Goal: Ask a question: Seek information or help from site administrators or community

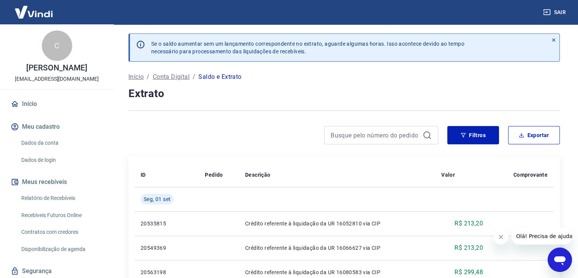
scroll to position [24, 0]
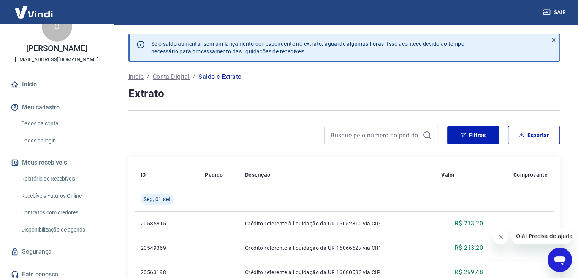
scroll to position [24, 0]
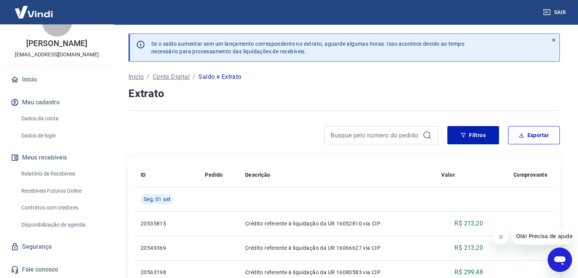
click at [54, 170] on link "Relatório de Recebíveis" at bounding box center [61, 174] width 86 height 16
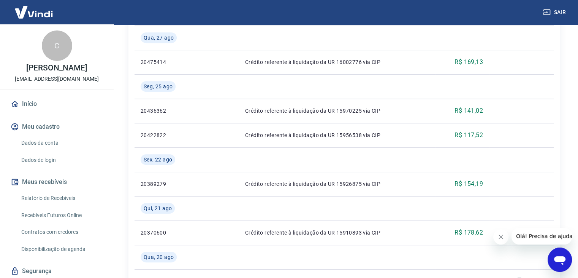
click at [52, 200] on link "Relatório de Recebíveis" at bounding box center [61, 198] width 86 height 16
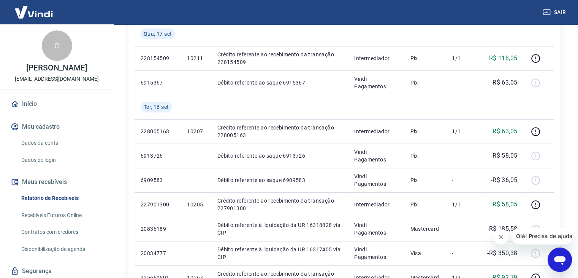
scroll to position [380, 0]
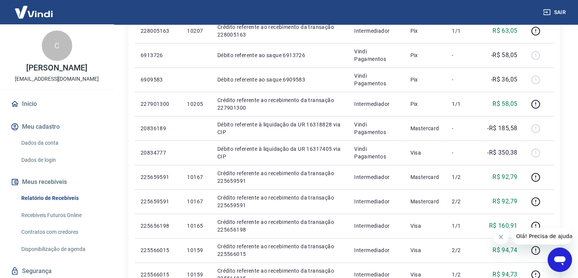
click at [551, 256] on div "Abrir janela de mensagens" at bounding box center [560, 259] width 23 height 23
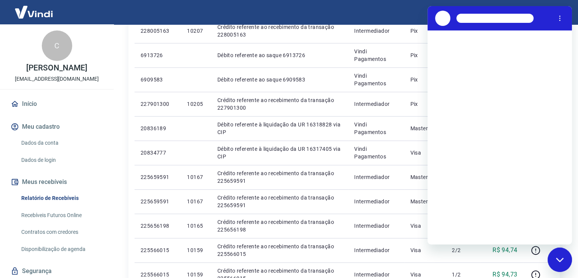
scroll to position [0, 0]
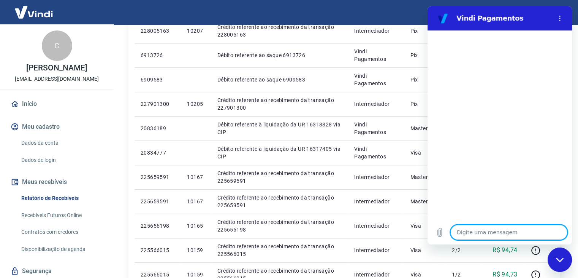
click at [501, 231] on textarea at bounding box center [508, 231] width 117 height 15
type textarea "o"
type textarea "x"
type textarea "oL"
type textarea "x"
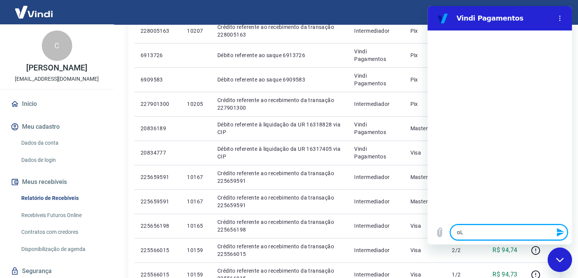
type textarea "oLÁ"
type textarea "x"
type textarea "oL"
type textarea "x"
type textarea "o"
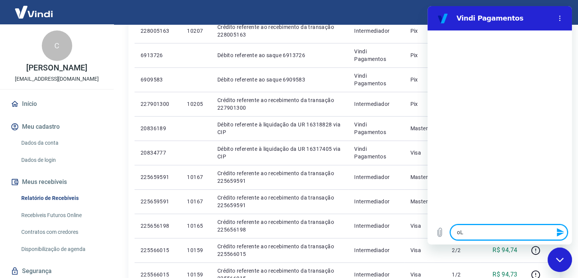
type textarea "x"
type textarea "o"
type textarea "x"
type textarea "oL"
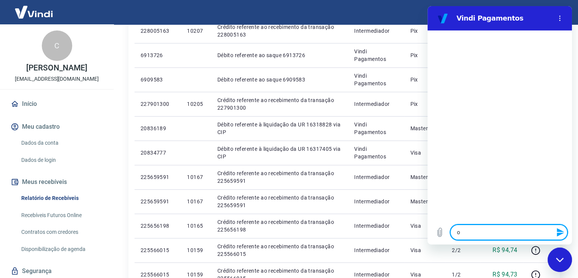
type textarea "x"
type textarea "oLÁ"
type textarea "x"
type textarea "oL"
type textarea "x"
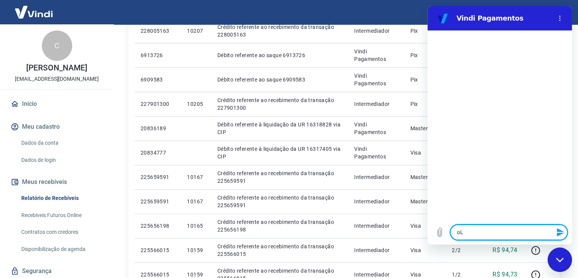
type textarea "o"
type textarea "x"
type textarea "O"
type textarea "x"
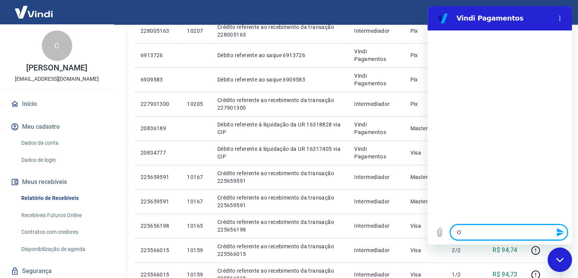
type textarea "Ol"
type textarea "x"
type textarea "Olá"
type textarea "x"
type textarea "Olá,"
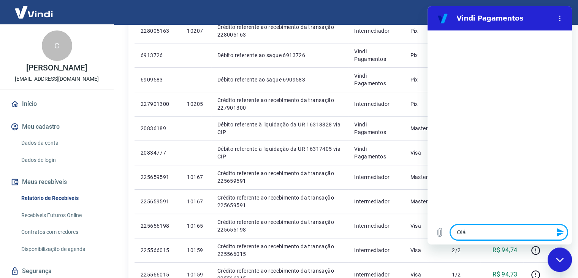
type textarea "x"
type textarea "Olá,"
type textarea "x"
type textarea "Olá, b"
type textarea "x"
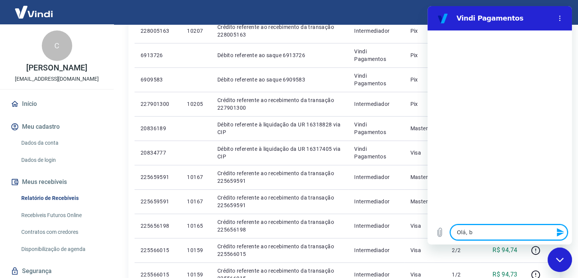
type textarea "Olá, bo"
type textarea "x"
type textarea "Olá, bom"
type textarea "x"
type textarea "Olá, bom"
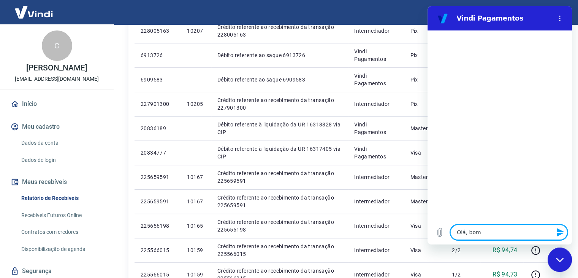
type textarea "x"
type textarea "Olá, bom d"
type textarea "x"
type textarea "Olá, bom di"
type textarea "x"
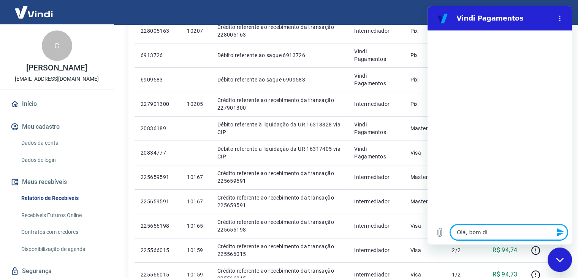
type textarea "Olá, bom dia"
type textarea "x"
type textarea "Olá, bom dia!"
type textarea "x"
type textarea "Olá, bom dia!"
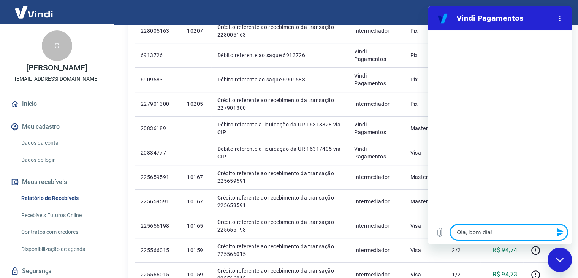
type textarea "x"
type textarea "Olá, bom dia! T"
type textarea "x"
type textarea "Olá, bom dia! Tu"
type textarea "x"
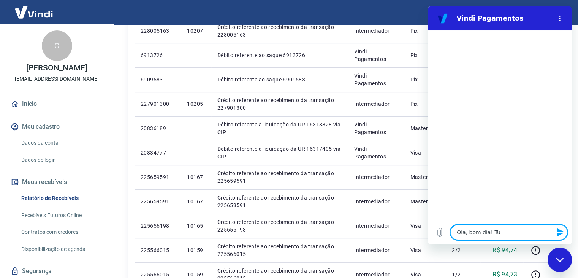
type textarea "Olá, bom dia! Tud"
type textarea "x"
type textarea "Olá, bom dia! Tudo"
type textarea "x"
type textarea "Olá, bom dia! Tudo"
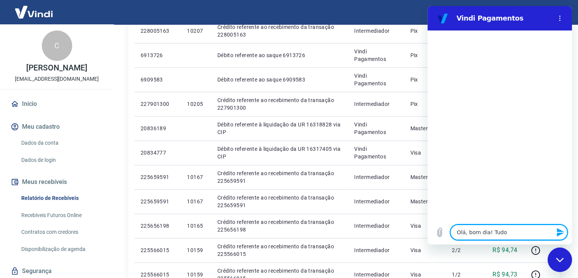
type textarea "x"
type textarea "Olá, bom dia! Tudo b"
type textarea "x"
type textarea "Olá, bom dia! Tudo bm"
type textarea "x"
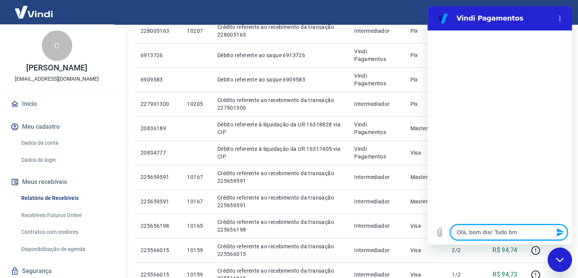
type textarea "Olá, bom dia! Tudo b"
type textarea "x"
type textarea "Olá, bom dia! Tudo be"
type textarea "x"
type textarea "Olá, bom dia! Tudo be?"
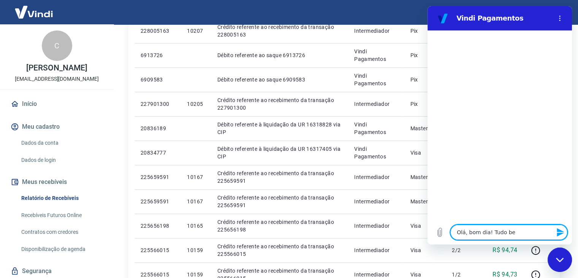
type textarea "x"
type textarea "Olá, bom dia! Tudo be"
type textarea "x"
type textarea "Olá, bom dia! Tudo be,"
type textarea "x"
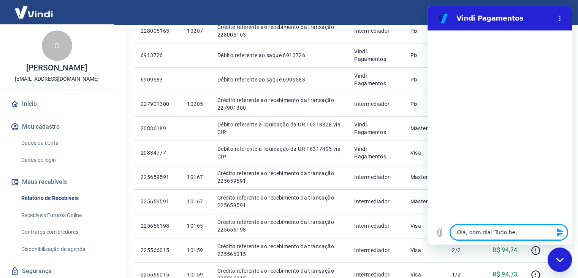
type textarea "Olá, bom dia! Tudo be"
type textarea "x"
type textarea "Olá, bom dia! Tudo bem"
type textarea "x"
type textarea "Olá, bom dia! Tudo bem?"
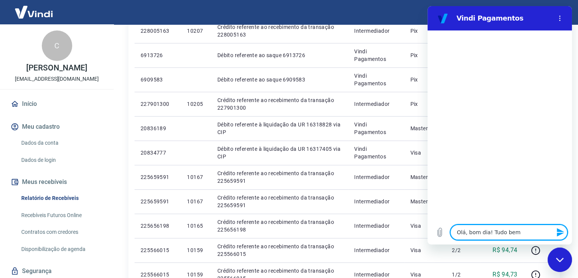
type textarea "x"
type textarea "Olá, bom dia! Tudo bem?"
type textarea "x"
type textarea "Olá, bom dia! Tudo bem? O"
type textarea "x"
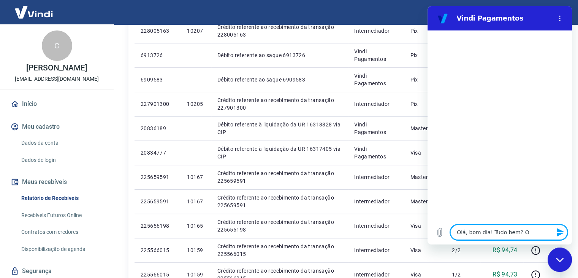
type textarea "Olá, bom dia! Tudo bem? On"
type textarea "x"
type textarea "Olá, bom dia! Tudo bem? Ond"
type textarea "x"
type textarea "Olá, bom dia! Tudo bem? Onde"
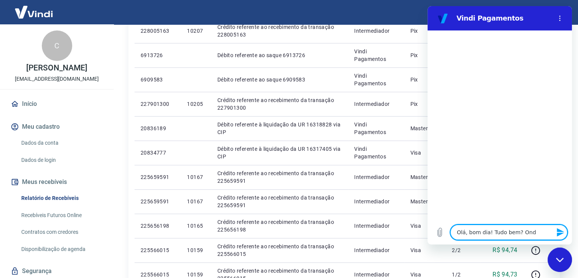
type textarea "x"
type textarea "Olá, bom dia! Tudo bem? Onde"
type textarea "x"
type textarea "Olá, bom dia! Tudo bem? Onde r"
type textarea "x"
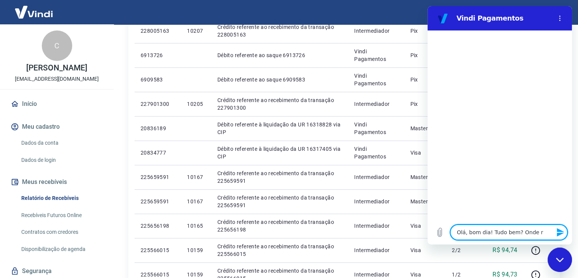
type textarea "Olá, bom dia! Tudo bem? Onde re"
type textarea "x"
type textarea "Olá, bom dia! Tudo bem? Onde rea"
type textarea "x"
type textarea "Olá, bom dia! Tudo bem? Onde real"
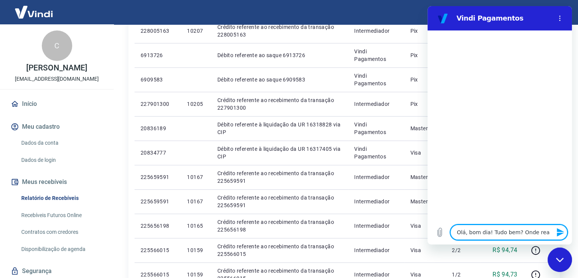
type textarea "x"
type textarea "Olá, bom dia! Tudo bem? Onde reali"
type textarea "x"
type textarea "Olá, bom dia! Tudo bem? Onde realiz"
type textarea "x"
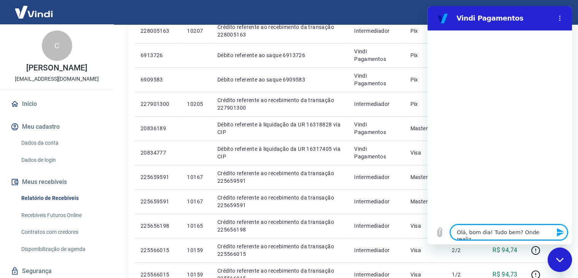
type textarea "Olá, bom dia! Tudo bem? Onde realizo"
type textarea "x"
type textarea "Olá, bom dia! Tudo bem? Onde realizo"
type textarea "x"
type textarea "Olá, bom dia! Tudo bem? Onde realizo o"
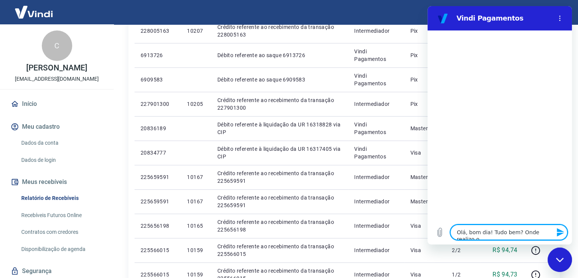
type textarea "x"
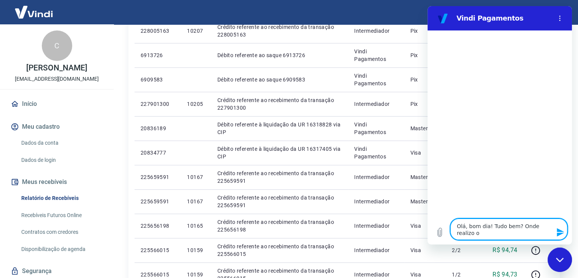
type textarea "Olá, bom dia! Tudo bem? Onde realizo o"
type textarea "x"
type textarea "Olá, bom dia! Tudo bem? Onde realizo o s"
type textarea "x"
type textarea "Olá, bom dia! Tudo bem? Onde realizo o sq"
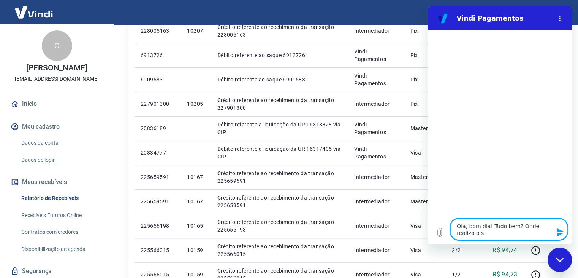
type textarea "x"
type textarea "Olá, bom dia! Tudo bem? Onde realizo o squ"
type textarea "x"
type textarea "Olá, bom dia! Tudo bem? Onde realizo o sque"
type textarea "x"
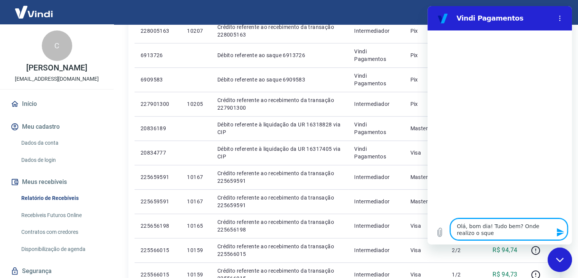
type textarea "Olá, bom dia! Tudo bem? Onde realizo o squ"
type textarea "x"
type textarea "Olá, bom dia! Tudo bem? Onde realizo o sq"
type textarea "x"
type textarea "Olá, bom dia! Tudo bem? Onde realizo o s"
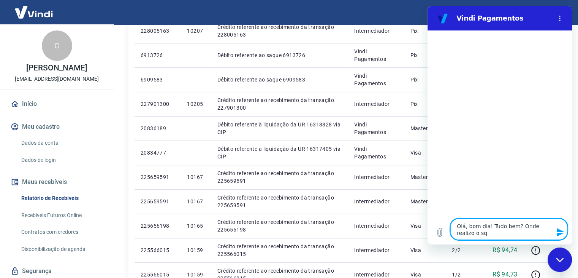
type textarea "x"
type textarea "Olá, bom dia! Tudo bem? Onde realizo o sa"
type textarea "x"
type textarea "Olá, bom dia! Tudo bem? Onde realizo o saq"
type textarea "x"
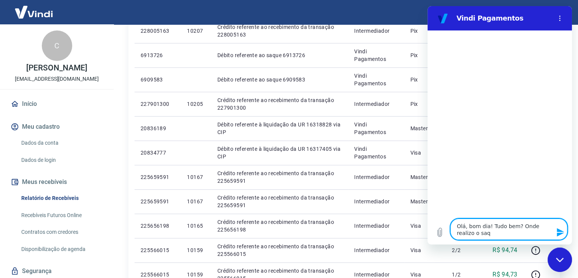
type textarea "Olá, bom dia! Tudo bem? Onde realizo o saqu"
type textarea "x"
type textarea "Olá, bom dia! Tudo bem? Onde realizo o saque"
type textarea "x"
type textarea "Olá, bom dia! Tudo bem? Onde realizo o saque"
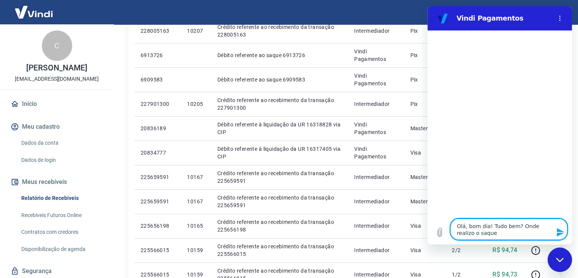
type textarea "x"
type textarea "Olá, bom dia! Tudo bem? Onde realizo o saque p"
type textarea "x"
type textarea "Olá, bom dia! Tudo bem? Onde realizo o saque pd"
type textarea "x"
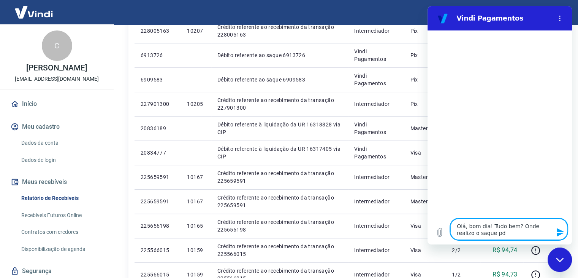
type textarea "Olá, bom dia! Tudo bem? Onde realizo o saque pdo"
type textarea "x"
type textarea "Olá, bom dia! Tudo bem? Onde realizo o saque pdo"
type textarea "x"
type textarea "Olá, bom dia! Tudo bem? Onde realizo o saque pdo m"
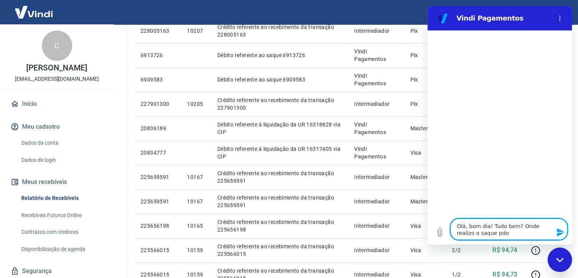
type textarea "x"
type textarea "Olá, bom dia! Tudo bem? Onde realizo o saque pdo me"
type textarea "x"
type textarea "Olá, bom dia! Tudo bem? Onde realizo o saque pdo meu"
type textarea "x"
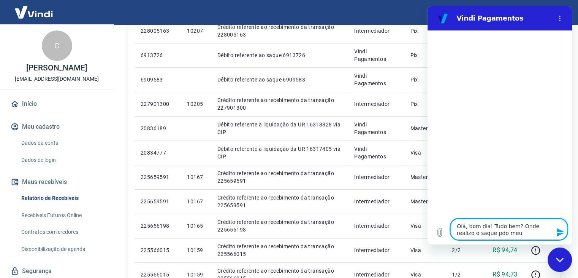
type textarea "Olá, bom dia! Tudo bem? Onde realizo o saque pdo meu"
type textarea "x"
type textarea "Olá, bom dia! Tudo bem? Onde realizo o saque pdo meu d"
type textarea "x"
type textarea "Olá, bom dia! Tudo bem? Onde realizo o saque pdo meu di"
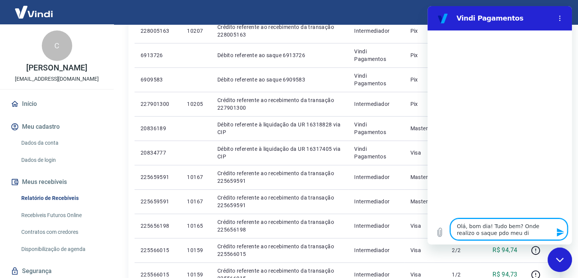
type textarea "x"
type textarea "Olá, bom dia! Tudo bem? Onde realizo o saque pdo meu din"
type textarea "x"
type textarea "Olá, bom dia! Tudo bem? Onde realizo o saque pdo meu dinh"
type textarea "x"
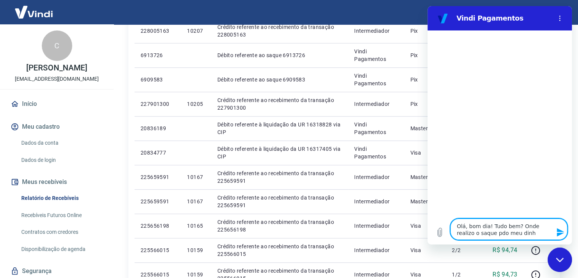
type textarea "Olá, bom dia! Tudo bem? Onde realizo o saque pdo meu dinhe"
type textarea "x"
type textarea "Olá, bom dia! Tudo bem? Onde realizo o saque pdo meu dinhei"
type textarea "x"
type textarea "Olá, bom dia! Tudo bem? Onde realizo o saque pdo meu dinheir"
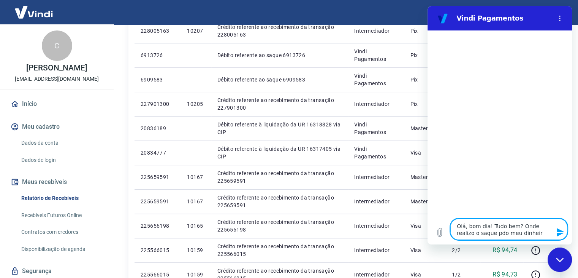
type textarea "x"
type textarea "Olá, bom dia! Tudo bem? Onde realizo o saque pdo meu dinheiro"
type textarea "x"
type textarea "Olá, bom dia! Tudo bem? Onde realizo o saque pdo meu dinheiro?"
type textarea "x"
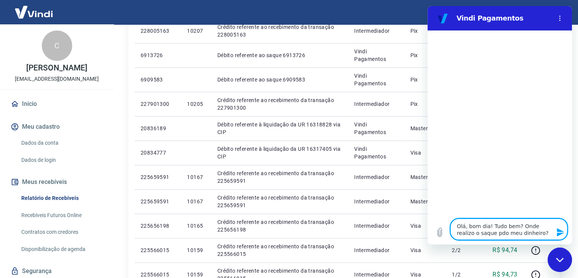
click at [480, 231] on textarea "Olá, bom dia! Tudo bem? Onde realizo o saque pdo meu dinheiro?" at bounding box center [508, 228] width 117 height 21
type textarea "Olá, bom dia! Tudo bem? Onde realizo o saque do meu dinheiro?"
type textarea "x"
click at [534, 232] on textarea "Olá, bom dia! Tudo bem? Onde realizo o saque do meu dinheiro?" at bounding box center [508, 228] width 117 height 21
type textarea "Olá, bom dia! Tudo bem? Onde realizo o saque do meu dinheiro?"
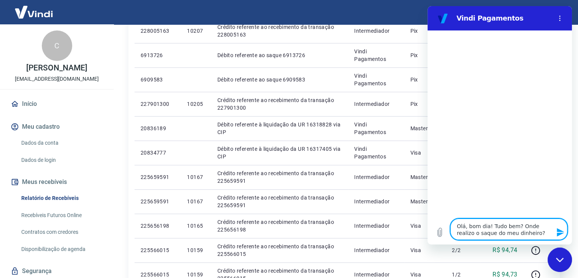
type textarea "x"
type textarea "Olá, bom dia! Tudo bem? Onde realizo o saque do meu dinheiro? M"
type textarea "x"
type textarea "Olá, bom dia! Tudo bem? Onde realizo o saque do meu dinheiro? Mu"
type textarea "x"
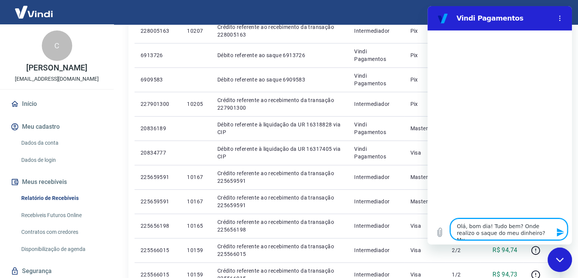
type textarea "Olá, bom dia! Tudo bem? Onde realizo o saque do meu dinheiro? Mud"
type textarea "x"
type textarea "Olá, bom dia! Tudo bem? Onde realizo o saque do meu dinheiro? Muda"
type textarea "x"
type textarea "Olá, bom dia! Tudo bem? Onde realizo o saque do meu dinheiro? Mudar"
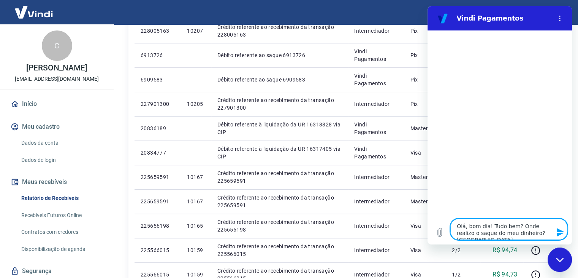
type textarea "x"
type textarea "Olá, bom dia! Tudo bem? Onde realizo o saque do meu dinheiro? Mudara"
type textarea "x"
type textarea "Olá, bom dia! Tudo bem? Onde realizo o saque do meu dinheiro? Mudaram"
type textarea "x"
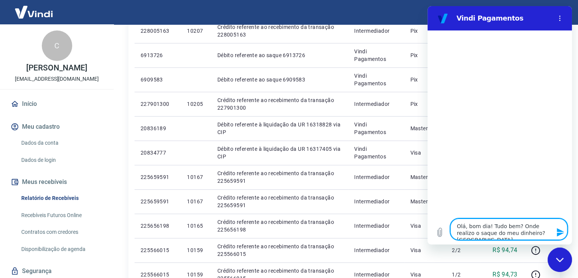
type textarea "Olá, bom dia! Tudo bem? Onde realizo o saque do meu dinheiro? Mudaram"
type textarea "x"
type textarea "Olá, bom dia! Tudo bem? Onde realizo o saque do meu dinheiro? Mudaram a"
type textarea "x"
type textarea "Olá, bom dia! Tudo bem? Onde realizo o saque do meu dinheiro? Mudaram a"
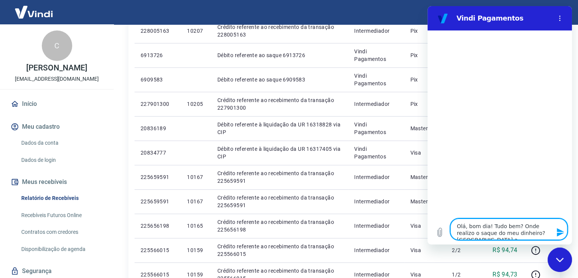
type textarea "x"
type textarea "Olá, bom dia! Tudo bem? Onde realizo o saque do meu dinheiro? Mudaram a p"
type textarea "x"
type textarea "Olá, bom dia! Tudo bem? Onde realizo o saque do meu dinheiro? Mudaram a pl"
type textarea "x"
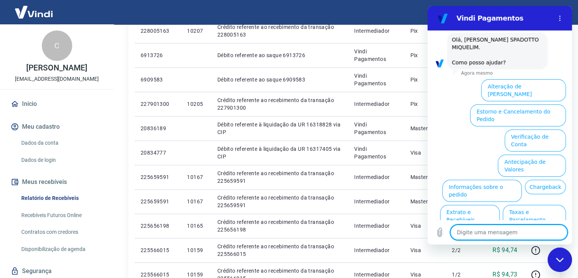
scroll to position [75, 0]
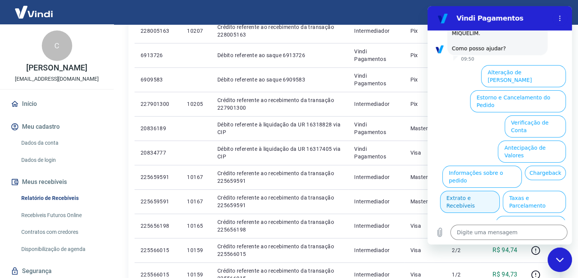
click at [500, 190] on button "Extrato e Recebíveis" at bounding box center [470, 201] width 60 height 22
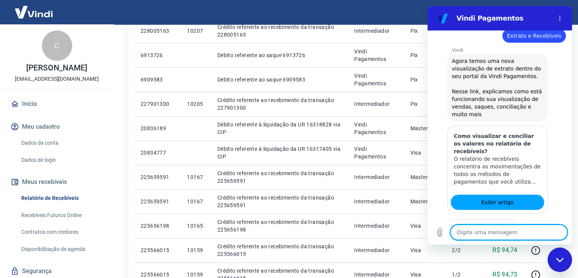
scroll to position [144, 0]
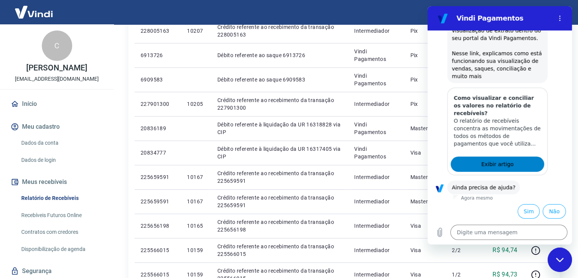
click at [494, 166] on span "Exibir artigo" at bounding box center [497, 163] width 32 height 9
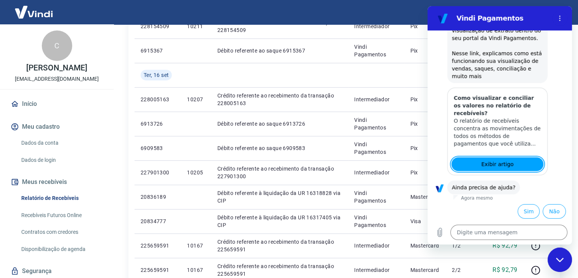
scroll to position [228, 0]
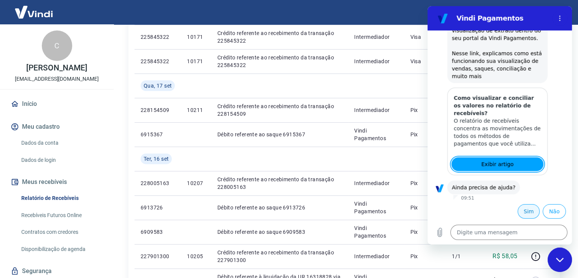
click at [522, 213] on button "Sim" at bounding box center [529, 211] width 22 height 14
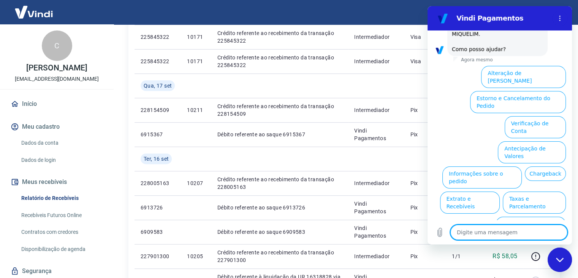
scroll to position [349, 0]
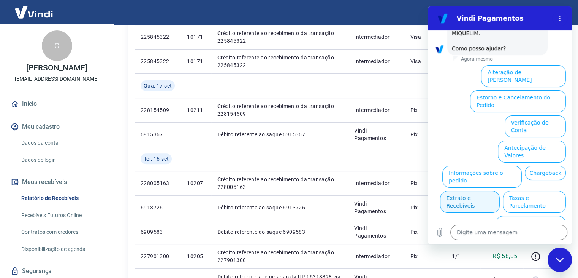
click at [500, 190] on button "Extrato e Recebíveis" at bounding box center [470, 201] width 60 height 22
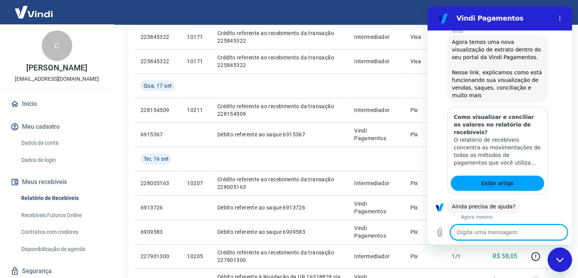
scroll to position [417, 0]
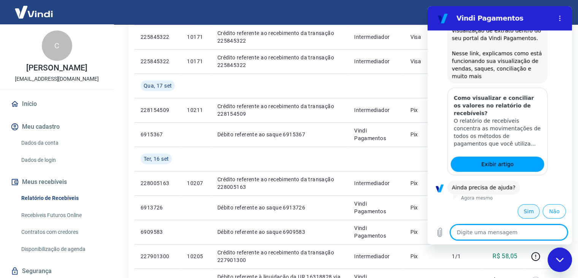
click at [519, 215] on button "Sim" at bounding box center [529, 211] width 22 height 14
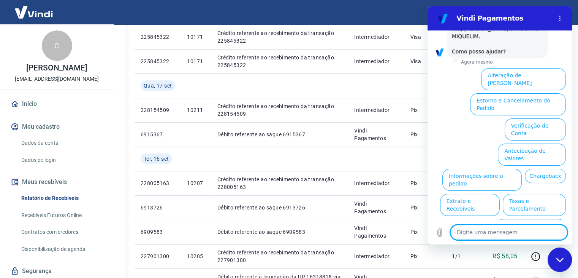
scroll to position [622, 0]
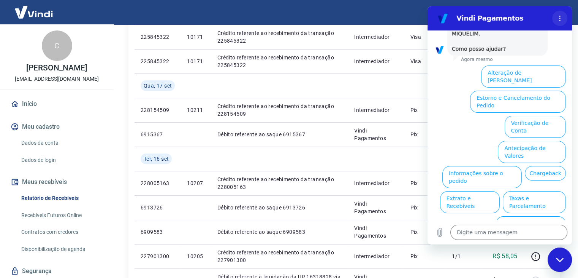
click at [558, 16] on icon "Menu de opções" at bounding box center [560, 18] width 6 height 6
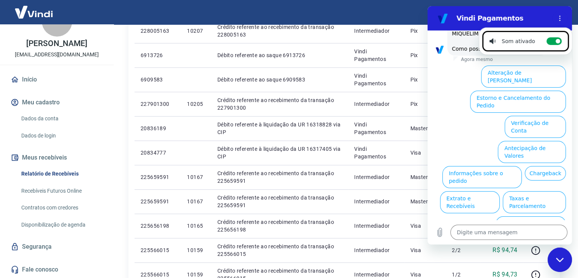
scroll to position [456, 0]
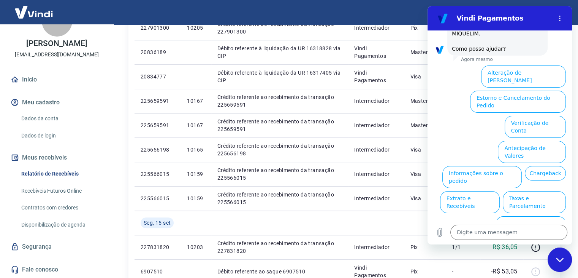
click at [48, 266] on link "Fale conosco" at bounding box center [56, 269] width 95 height 17
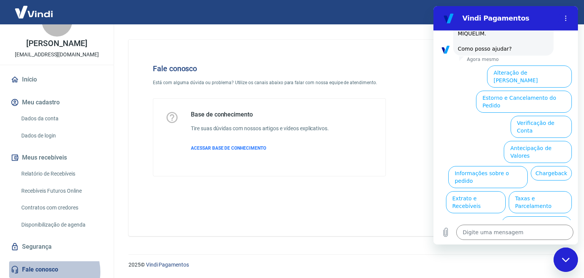
click at [49, 271] on link "Fale conosco" at bounding box center [56, 269] width 95 height 17
click at [234, 147] on span "ACESSAR BASE DE CONHECIMENTO" at bounding box center [228, 147] width 75 height 5
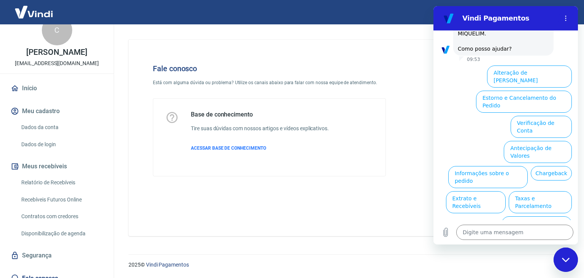
scroll to position [24, 0]
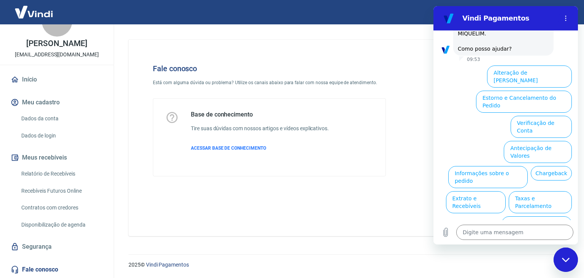
click at [49, 265] on link "Fale conosco" at bounding box center [56, 269] width 95 height 17
click at [78, 193] on link "Recebíveis Futuros Online" at bounding box center [61, 191] width 86 height 16
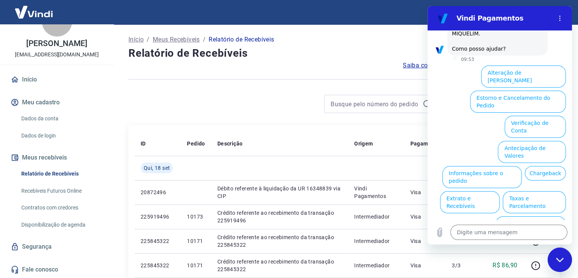
click at [32, 11] on img at bounding box center [33, 11] width 49 height 23
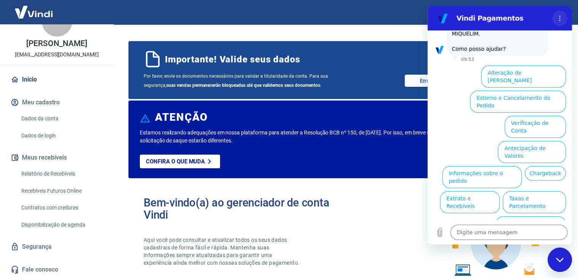
click at [563, 16] on icon "Menu de opções" at bounding box center [560, 18] width 6 height 6
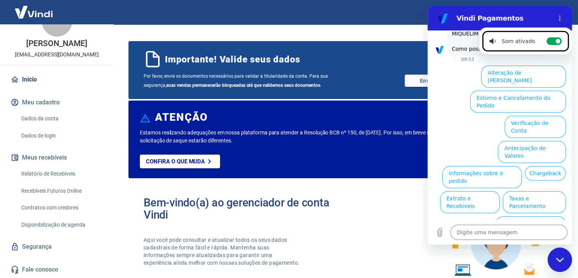
click at [427, 249] on div "Bem-vindo(a) ao gerenciador de conta Vindi Aqui você pode consultar e atualizar…" at bounding box center [343, 238] width 431 height 108
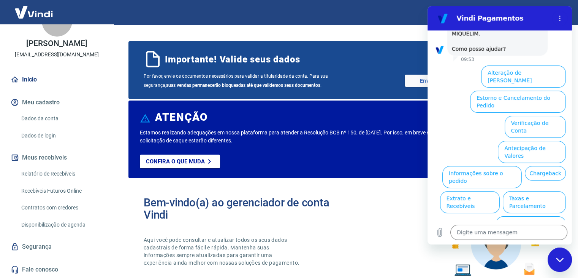
click at [554, 254] on div "Fechar janela de mensagens" at bounding box center [560, 259] width 23 height 23
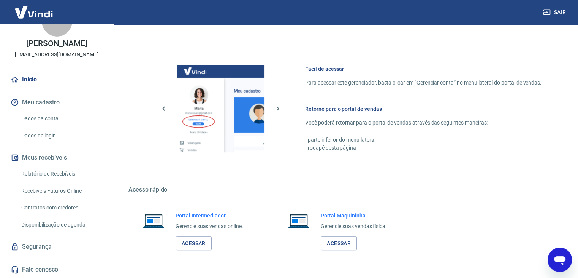
scroll to position [461, 0]
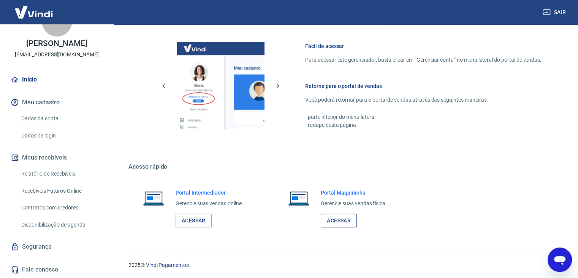
click at [339, 219] on link "Acessar" at bounding box center [339, 220] width 36 height 14
click at [202, 220] on link "Acessar" at bounding box center [194, 220] width 36 height 14
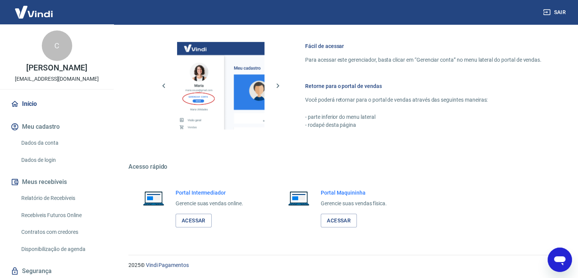
scroll to position [24, 0]
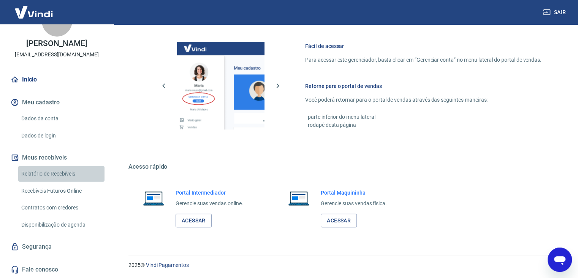
click at [68, 171] on link "Relatório de Recebíveis" at bounding box center [61, 174] width 86 height 16
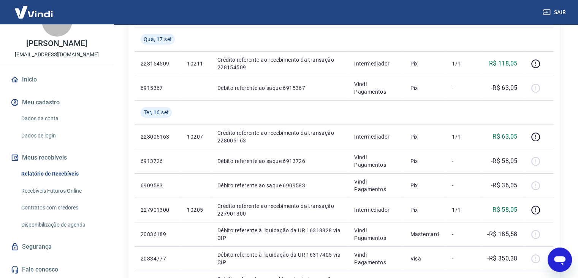
scroll to position [266, 0]
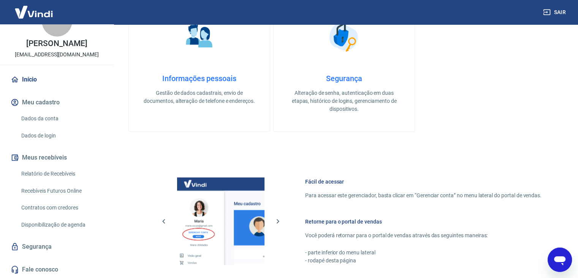
scroll to position [401, 0]
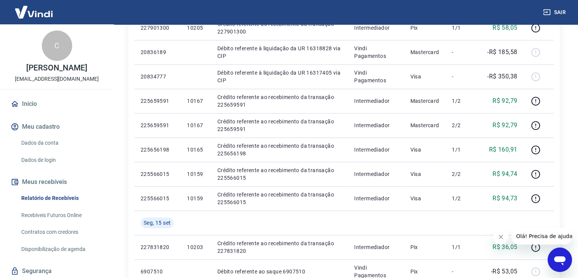
scroll to position [587, 0]
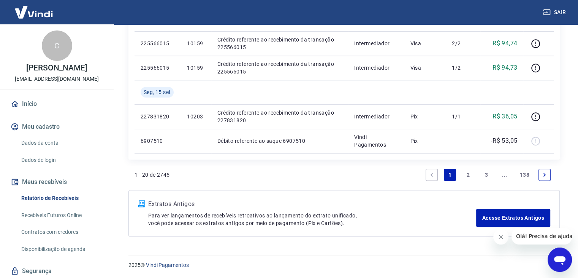
click at [557, 257] on icon "Abrir janela de mensagens" at bounding box center [559, 260] width 11 height 9
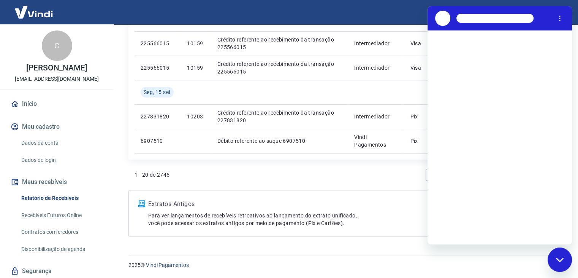
scroll to position [0, 0]
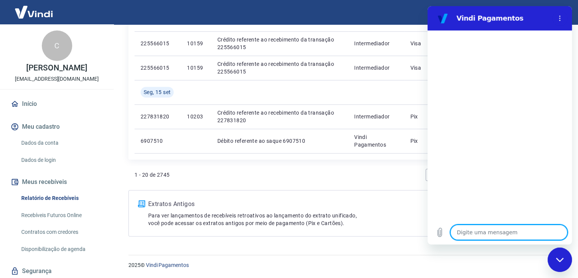
click at [475, 228] on textarea at bounding box center [508, 231] width 117 height 15
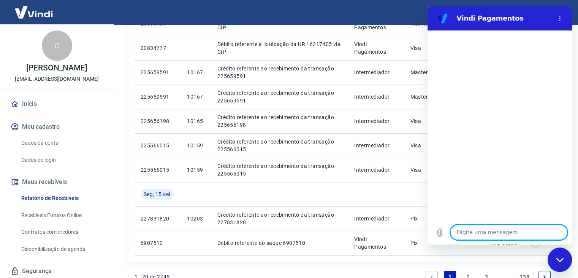
scroll to position [587, 0]
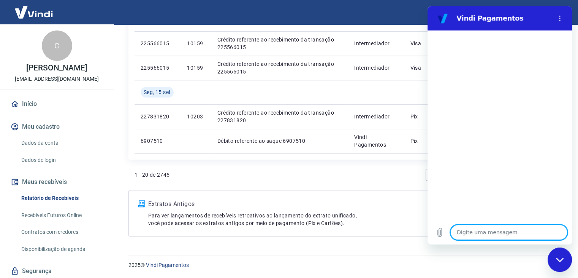
click at [486, 230] on textarea at bounding box center [508, 231] width 117 height 15
